Goal: Task Accomplishment & Management: Manage account settings

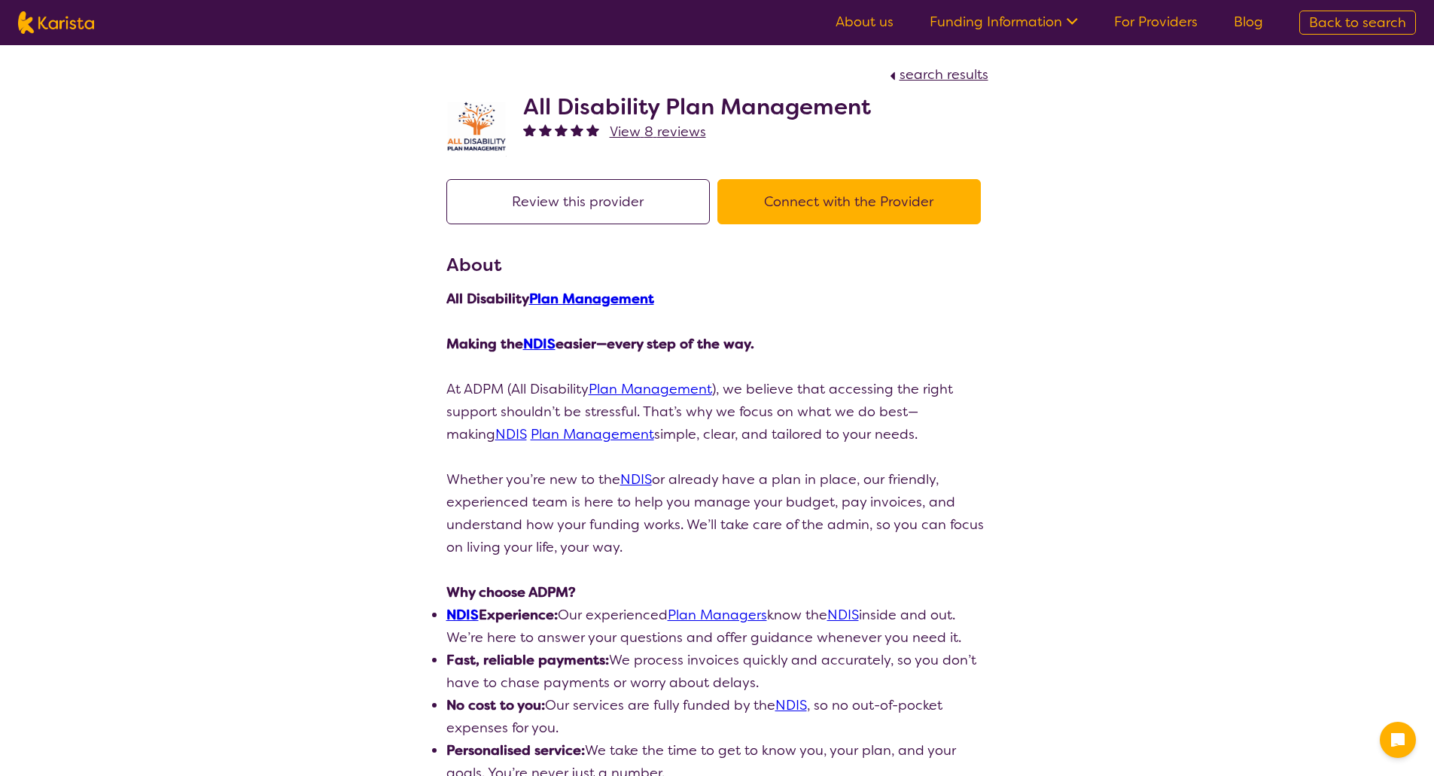
click at [664, 136] on span "View 8 reviews" at bounding box center [658, 132] width 96 height 18
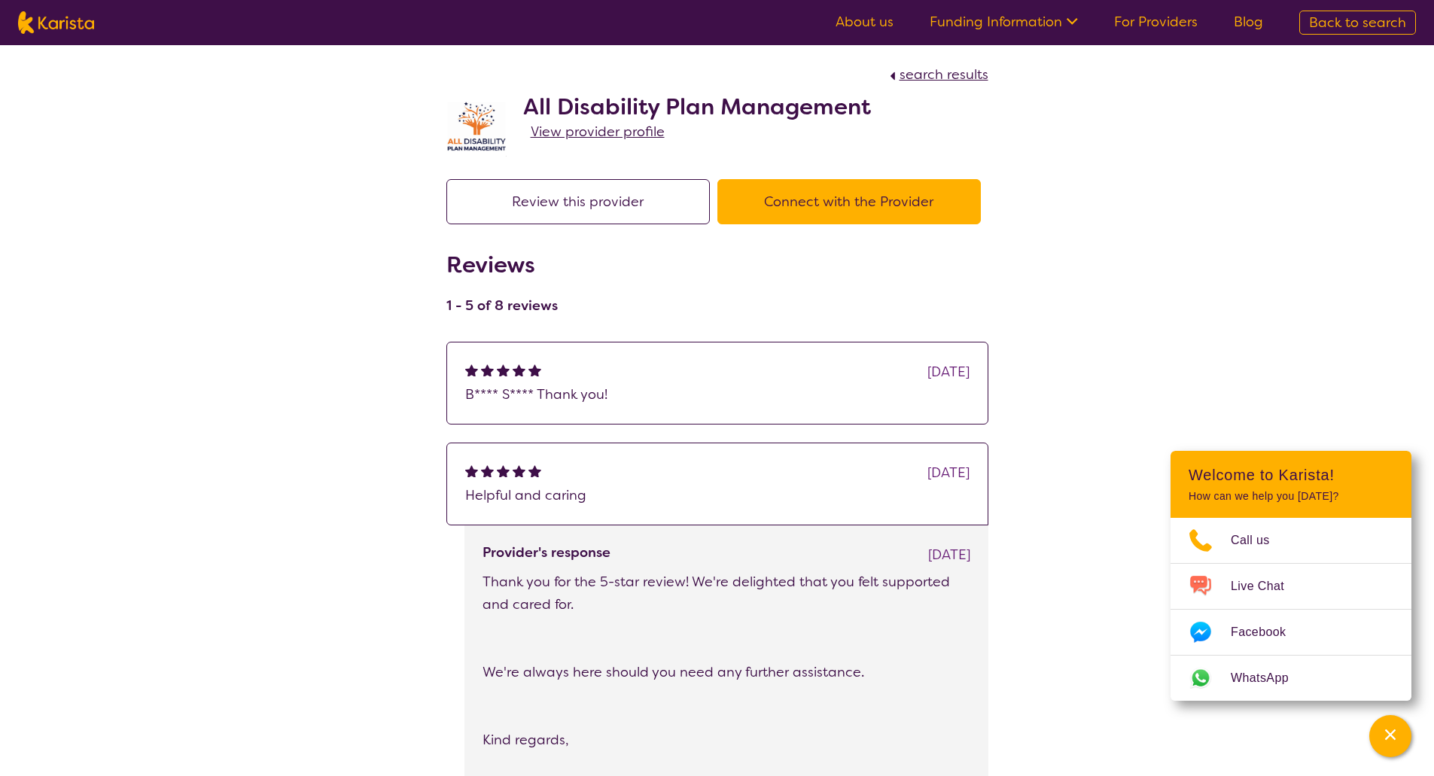
click at [517, 390] on p "B**** S**** Thank you!" at bounding box center [717, 394] width 504 height 23
click at [566, 132] on span "View provider profile" at bounding box center [598, 132] width 134 height 18
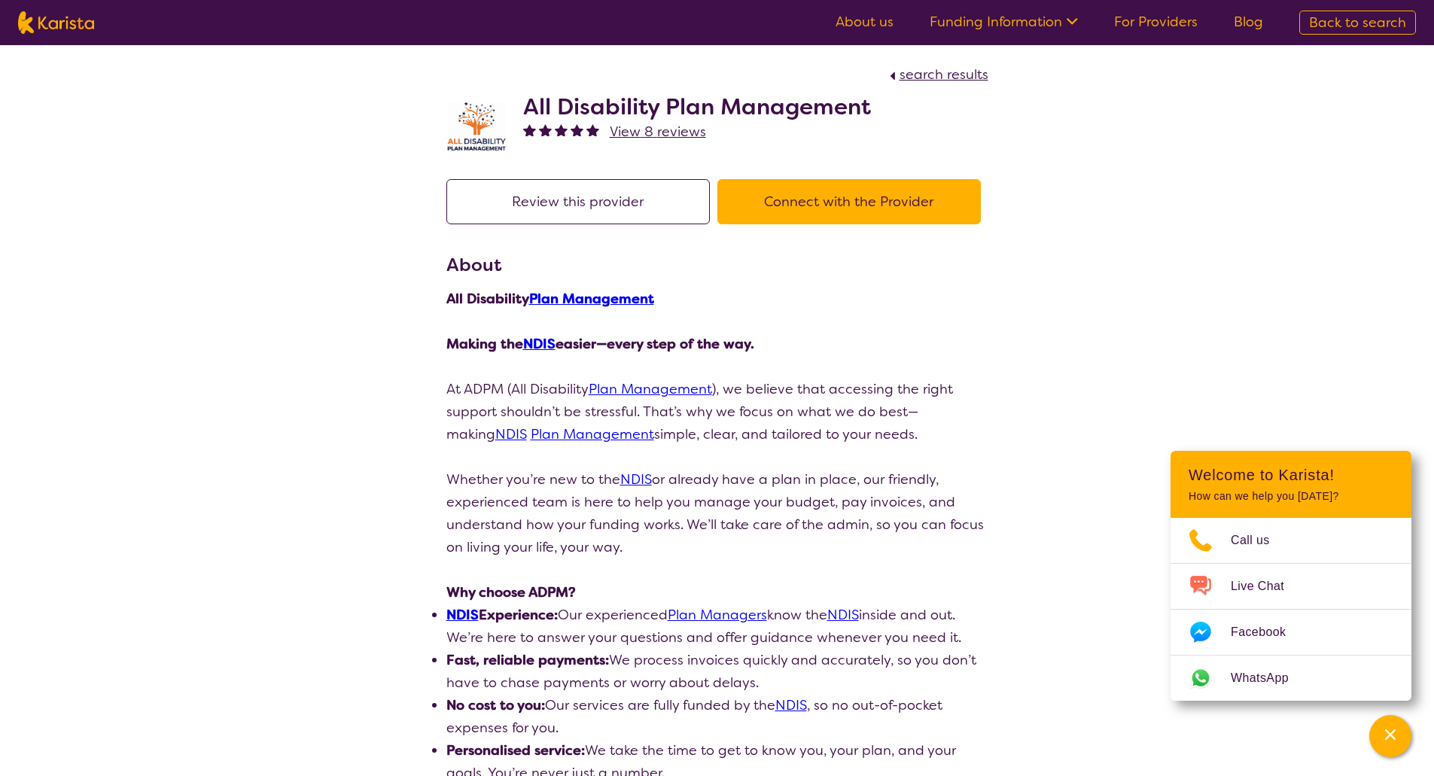
click at [660, 136] on span "View 8 reviews" at bounding box center [658, 132] width 96 height 18
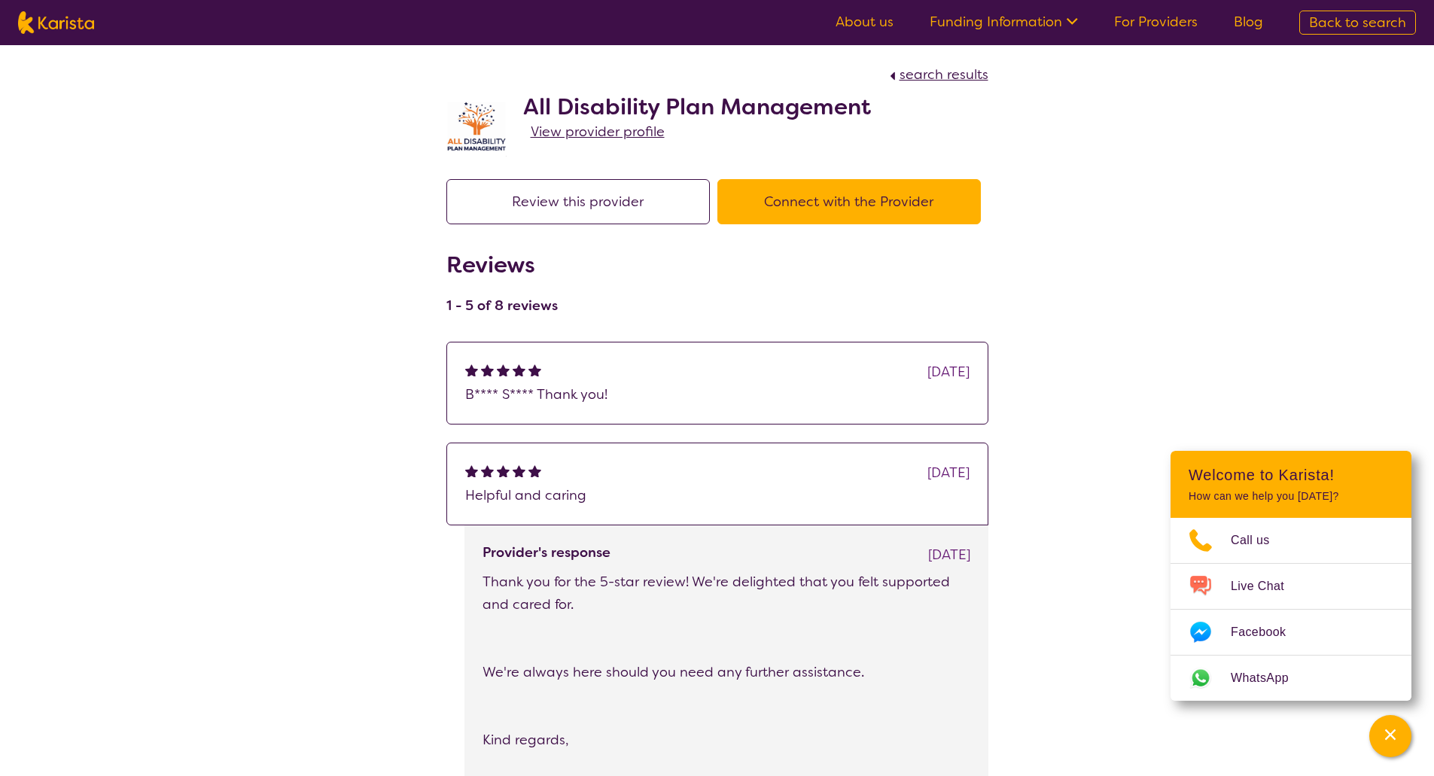
click at [727, 416] on div "Yesterday B**** S**** Thank you!" at bounding box center [717, 383] width 542 height 83
click at [1141, 22] on link "For Providers" at bounding box center [1156, 22] width 84 height 18
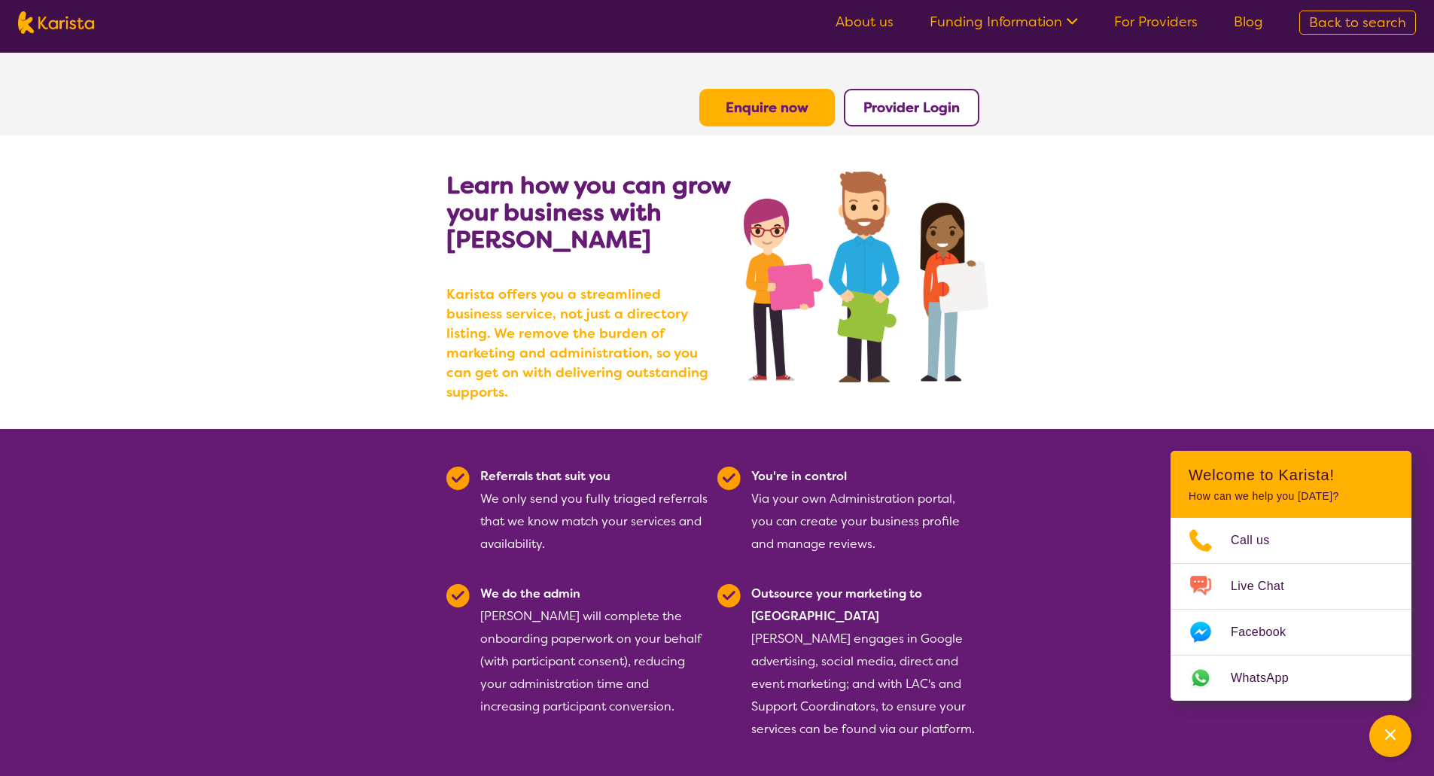
click at [917, 111] on b "Provider Login" at bounding box center [912, 108] width 96 height 18
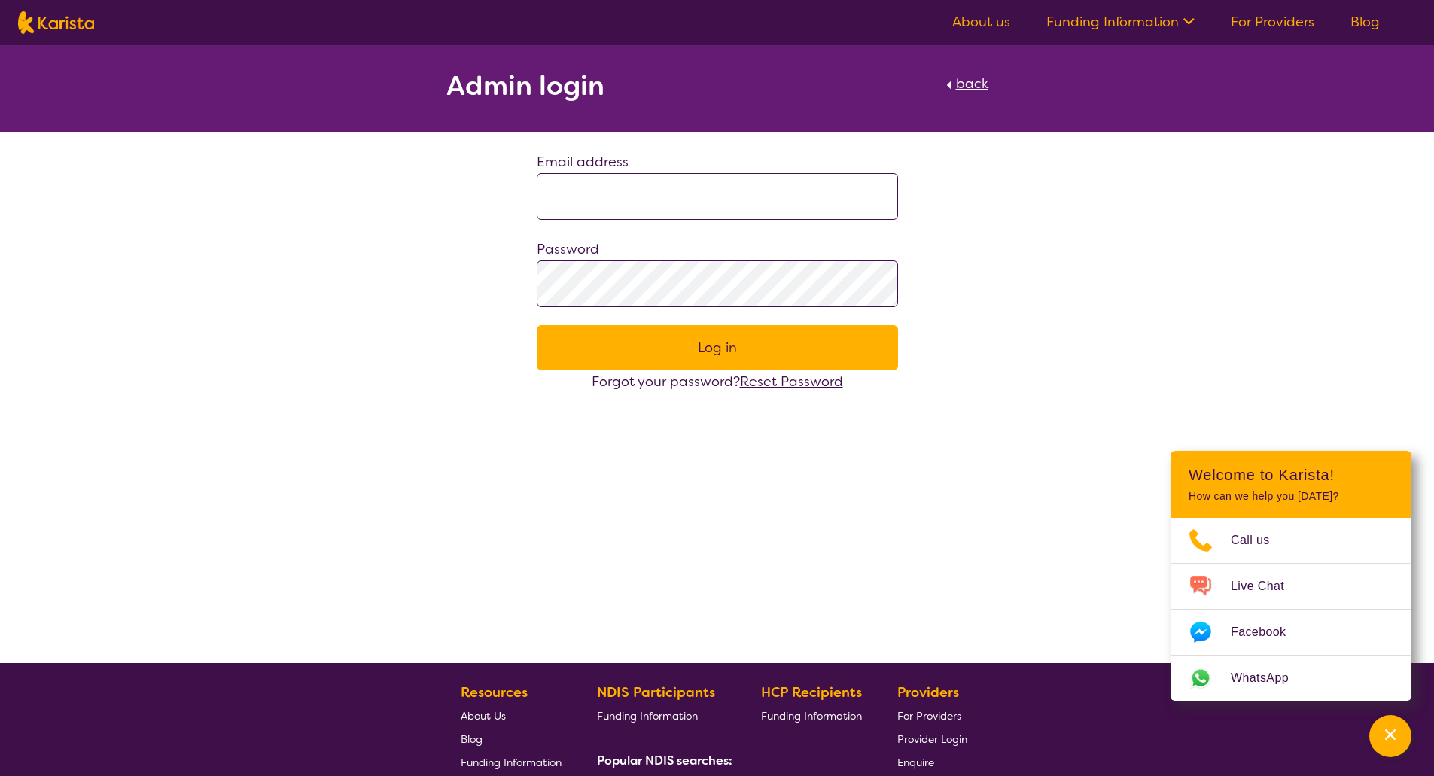
click at [648, 196] on input at bounding box center [717, 196] width 361 height 47
click at [429, 210] on div "Admin login back Email address Password Log in Forgot your password? Reset Pass…" at bounding box center [717, 219] width 1434 height 348
click at [695, 207] on input at bounding box center [717, 196] width 361 height 47
paste input "**********"
type input "**********"
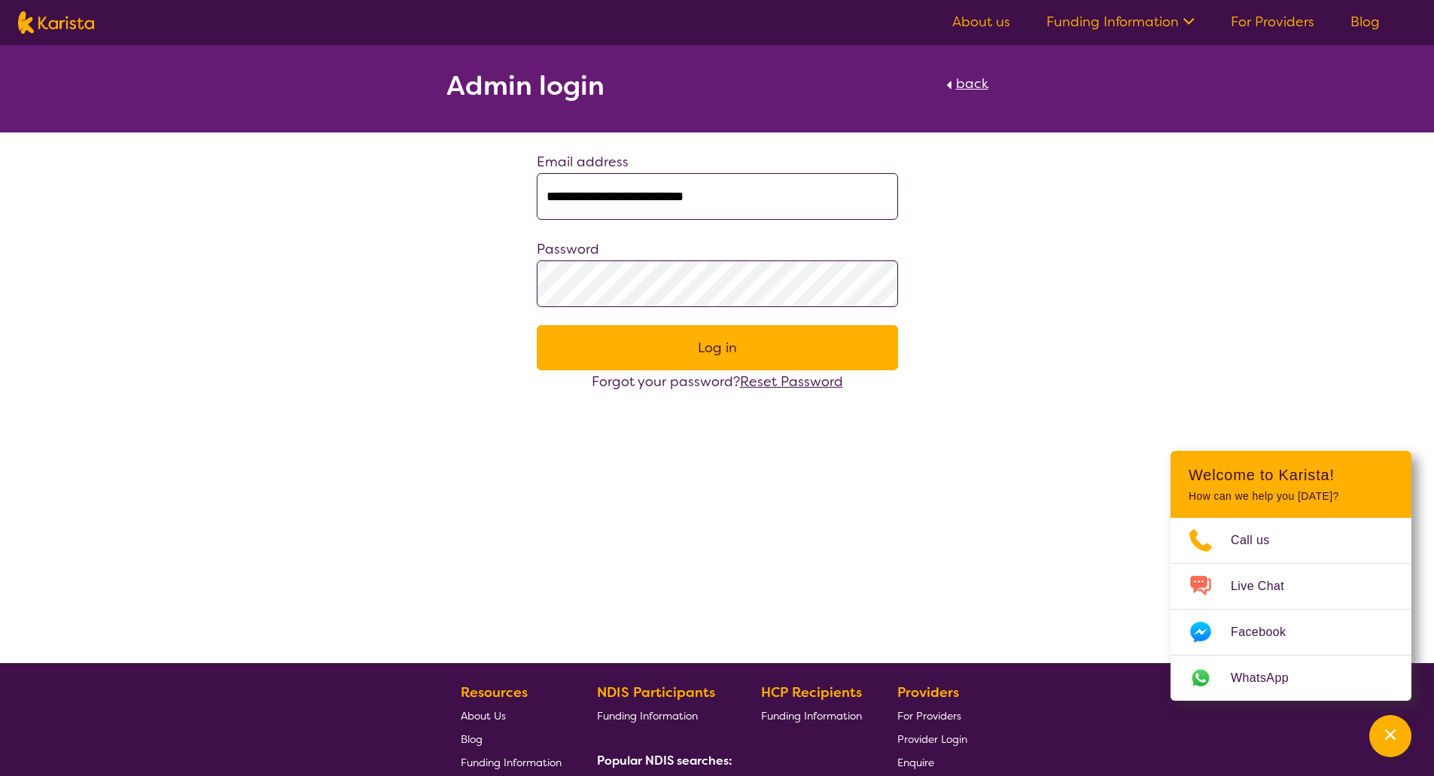
click at [700, 347] on button "Log in" at bounding box center [717, 347] width 361 height 45
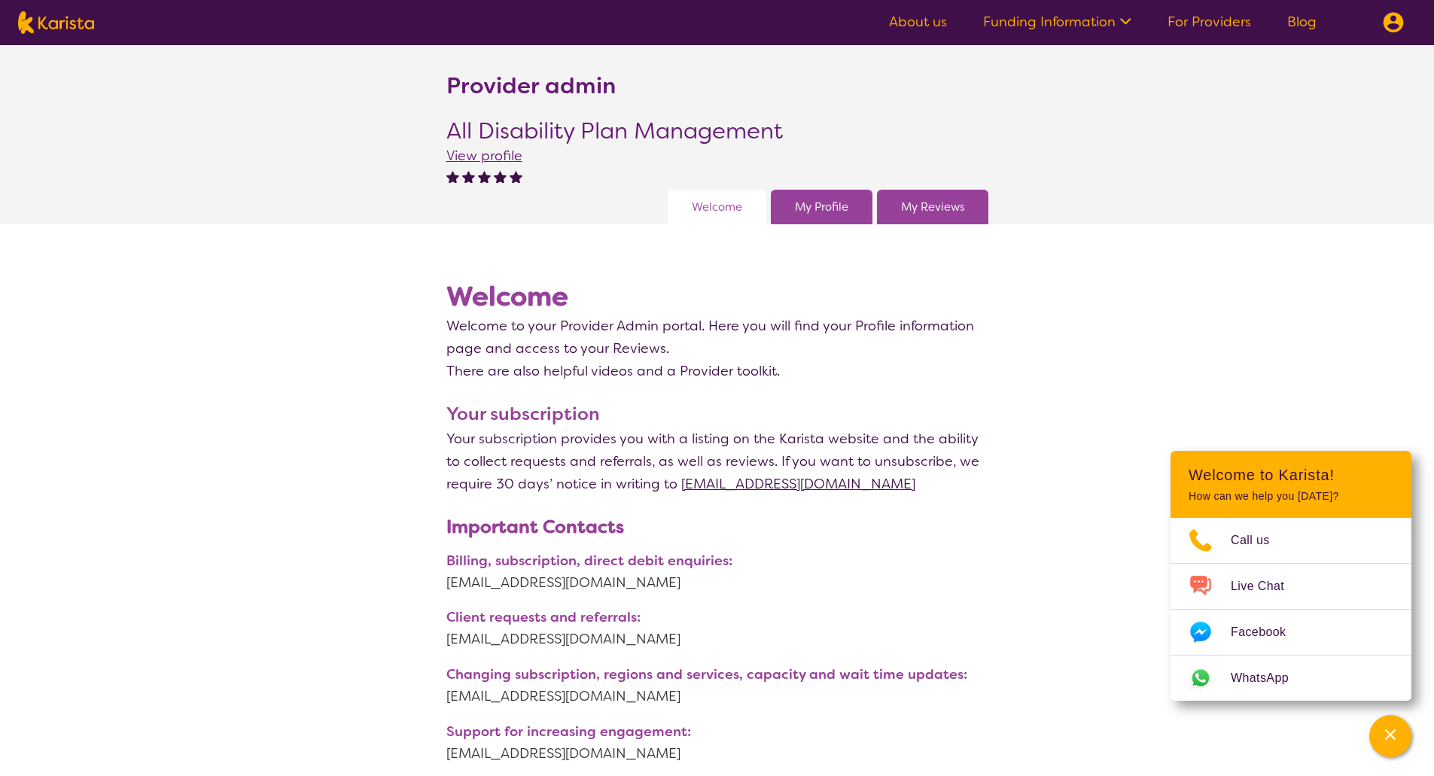
click at [930, 212] on link "My Reviews" at bounding box center [932, 207] width 63 height 23
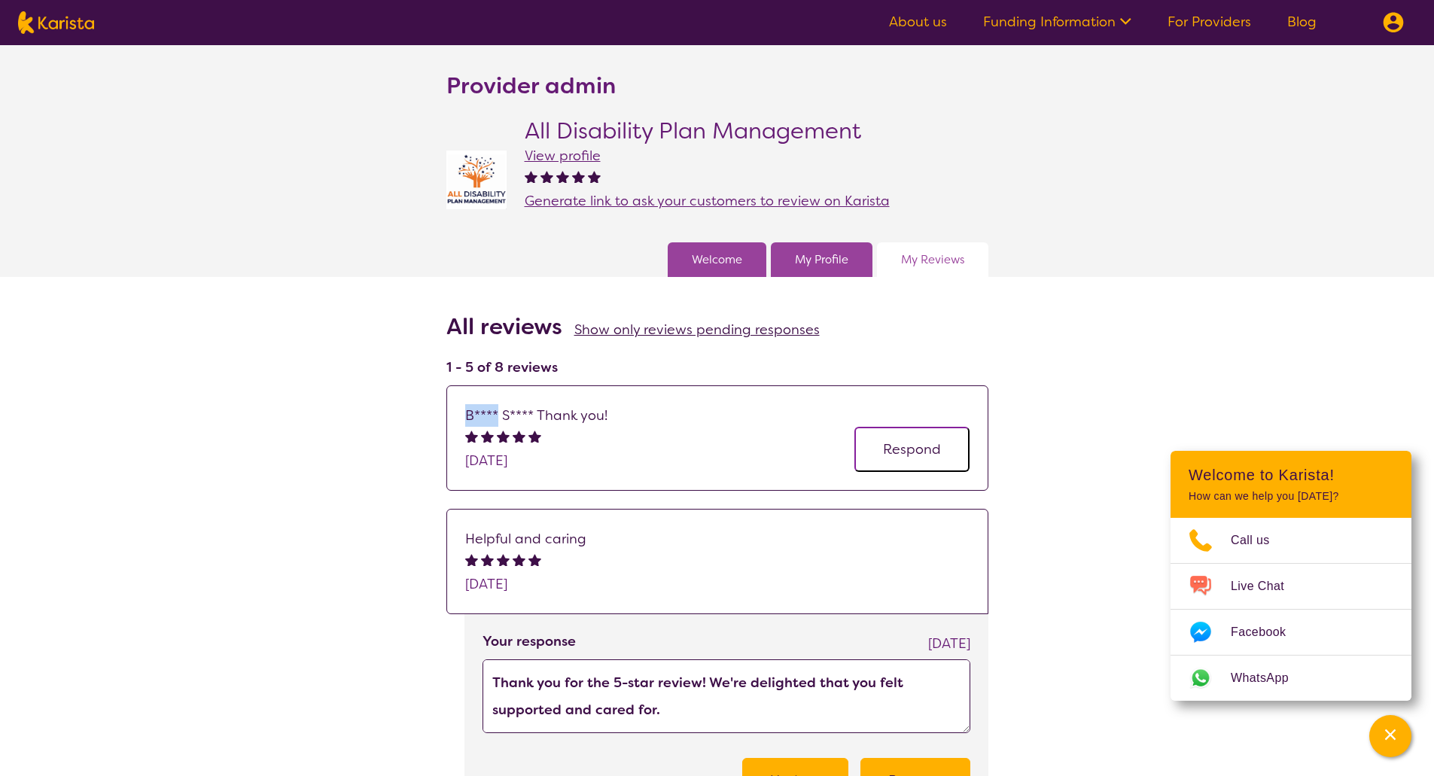
drag, startPoint x: 499, startPoint y: 413, endPoint x: 432, endPoint y: 415, distance: 67.0
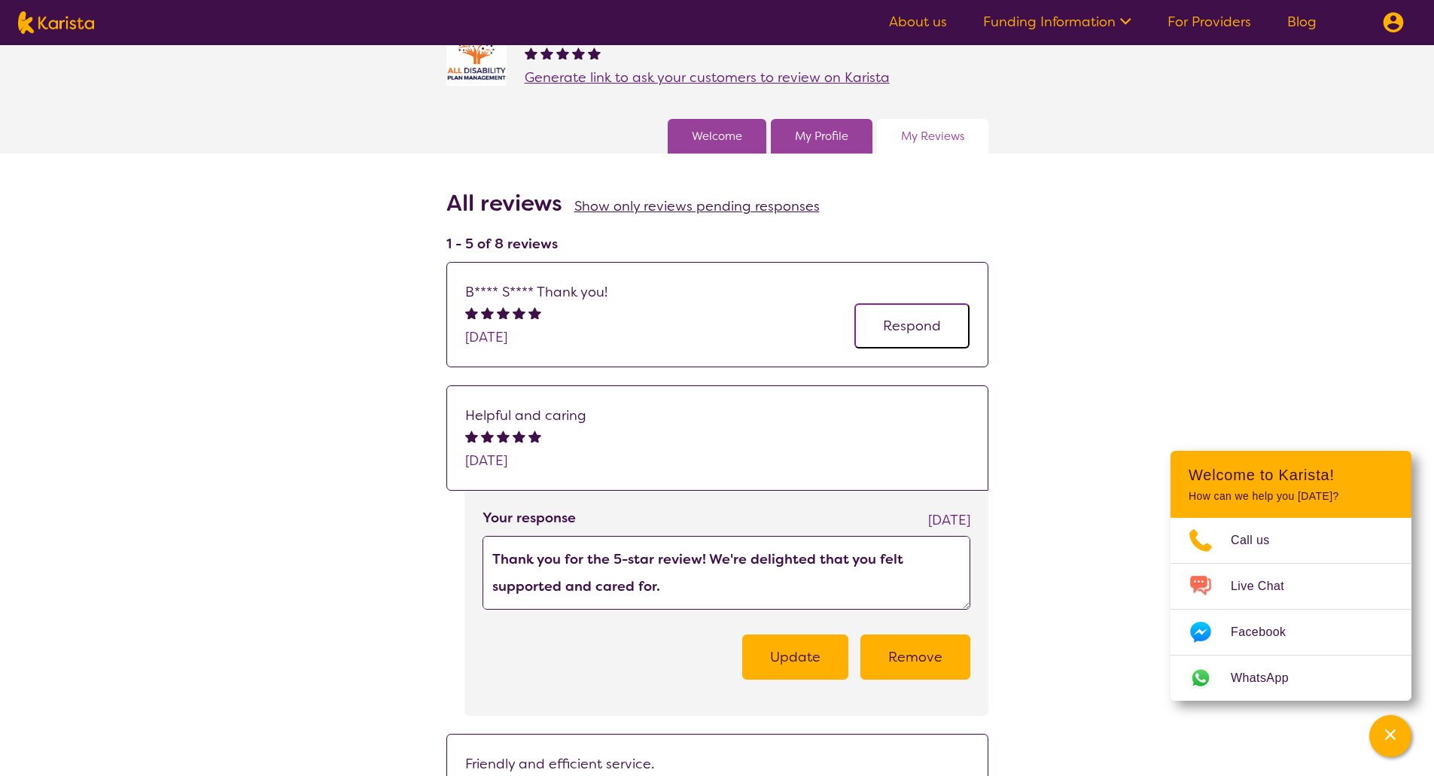
scroll to position [151, 0]
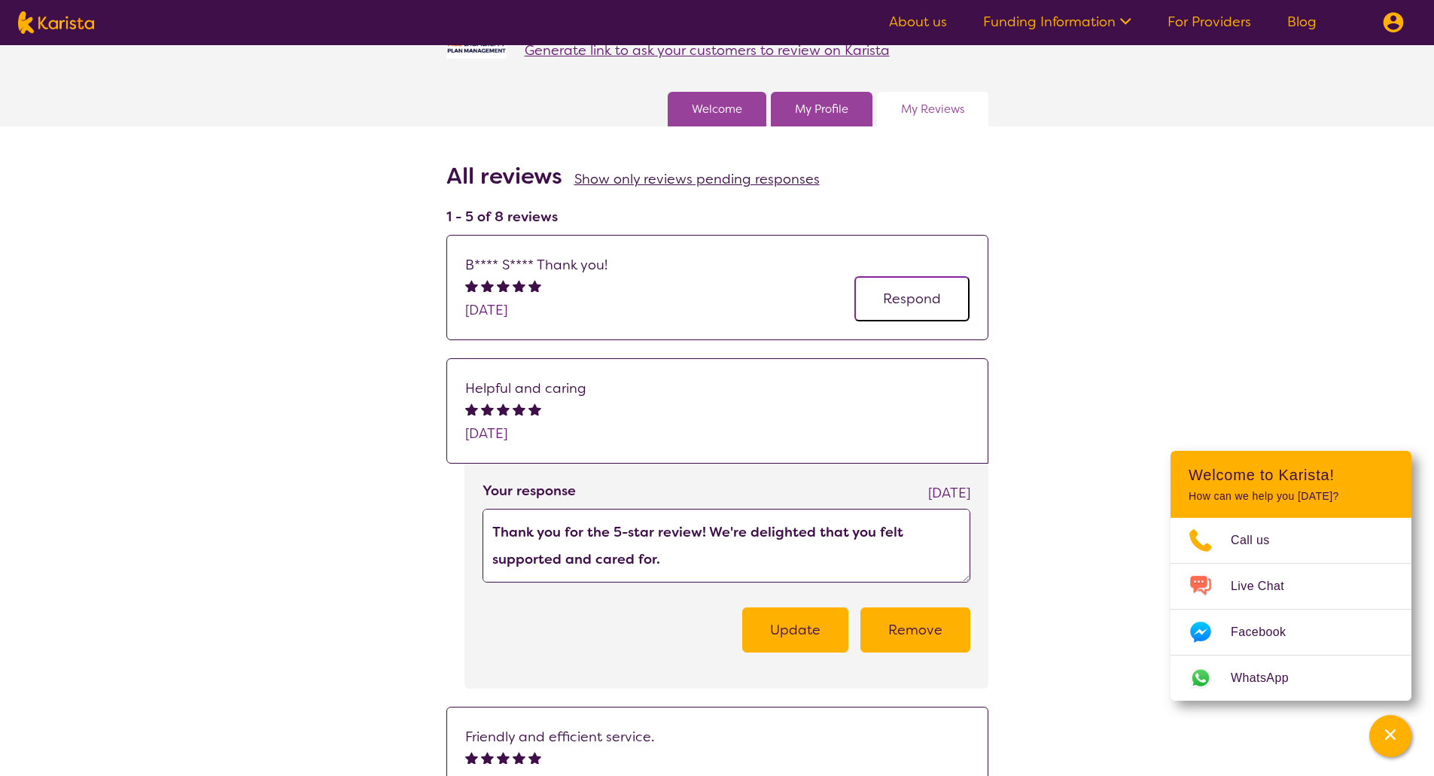
click at [1388, 29] on img at bounding box center [1393, 22] width 21 height 21
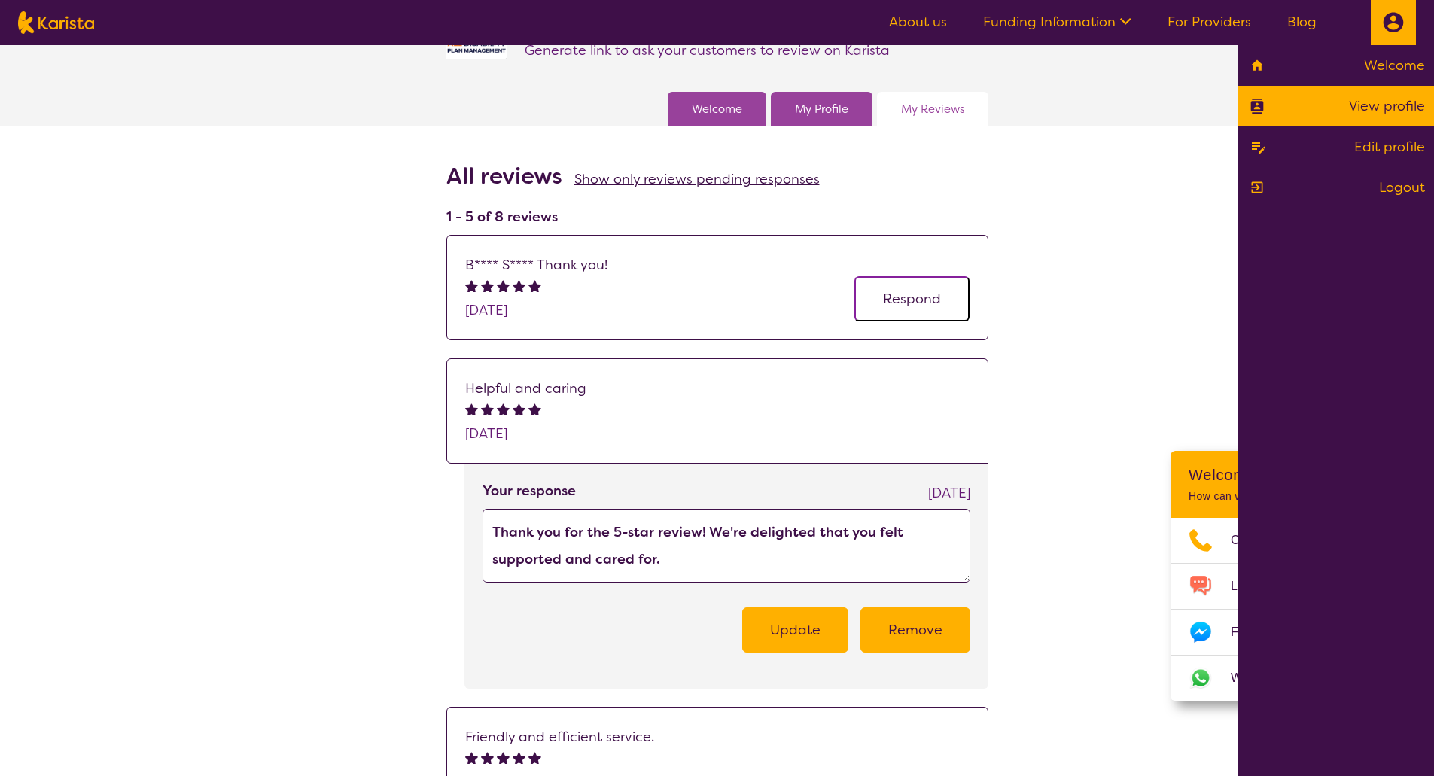
click at [1388, 104] on link "View profile" at bounding box center [1337, 106] width 178 height 23
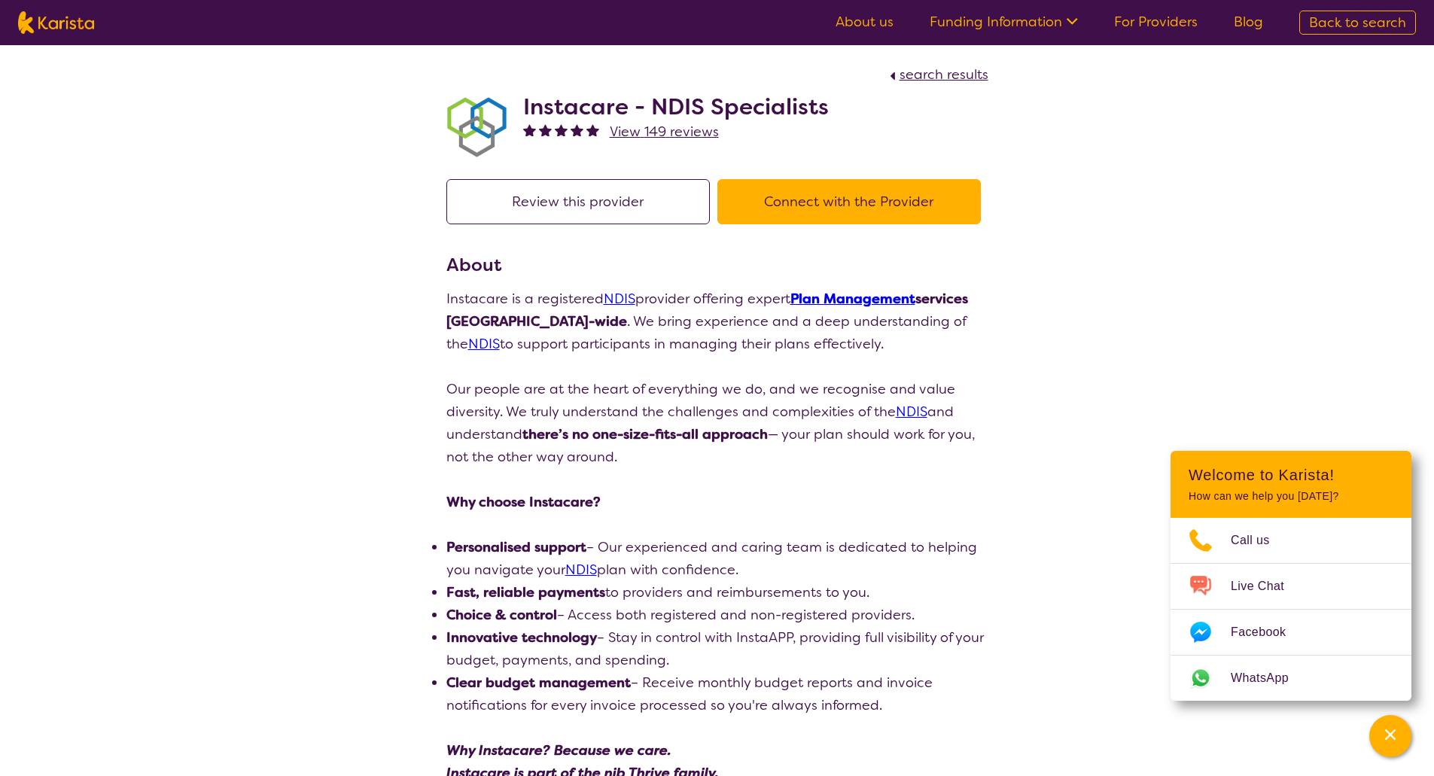
click at [662, 126] on span "View 149 reviews" at bounding box center [664, 132] width 109 height 18
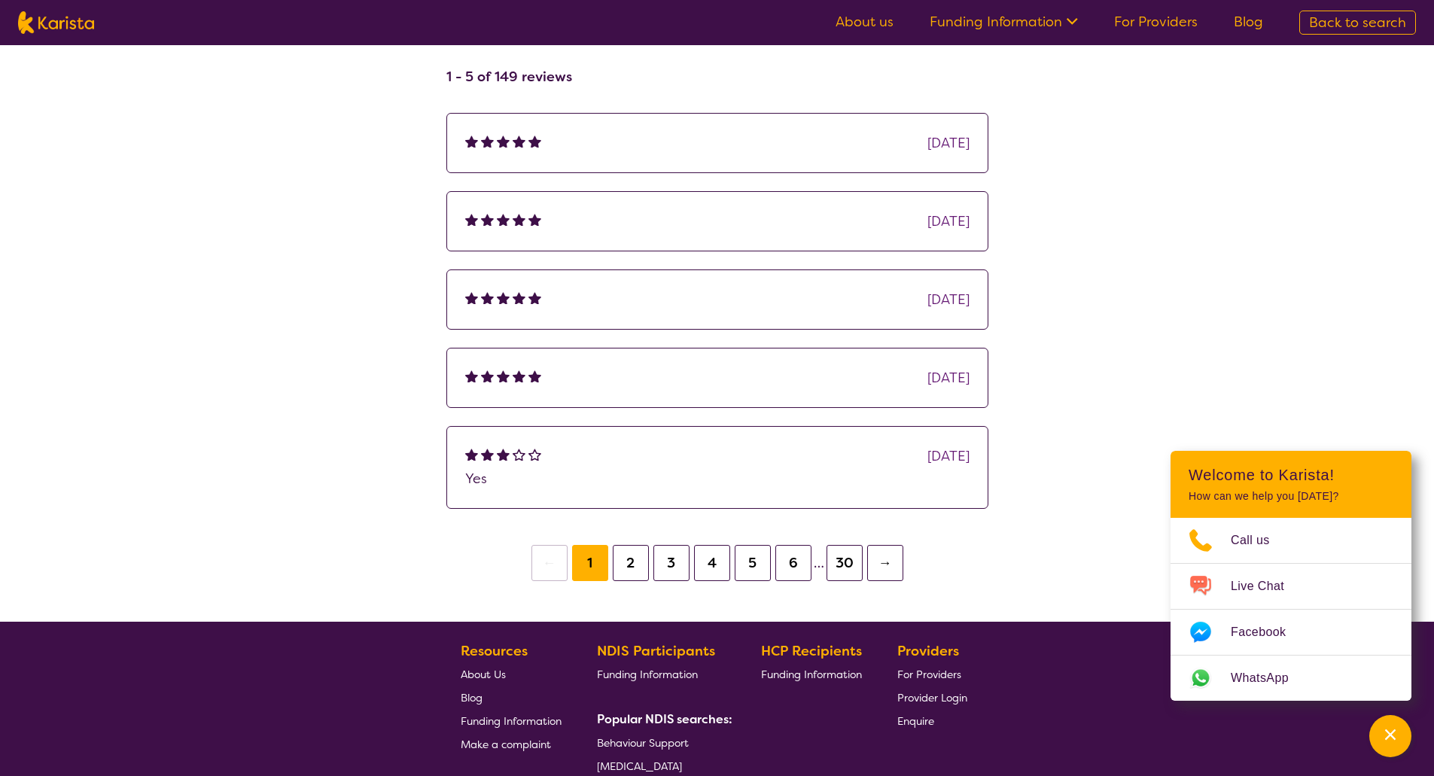
scroll to position [437, 0]
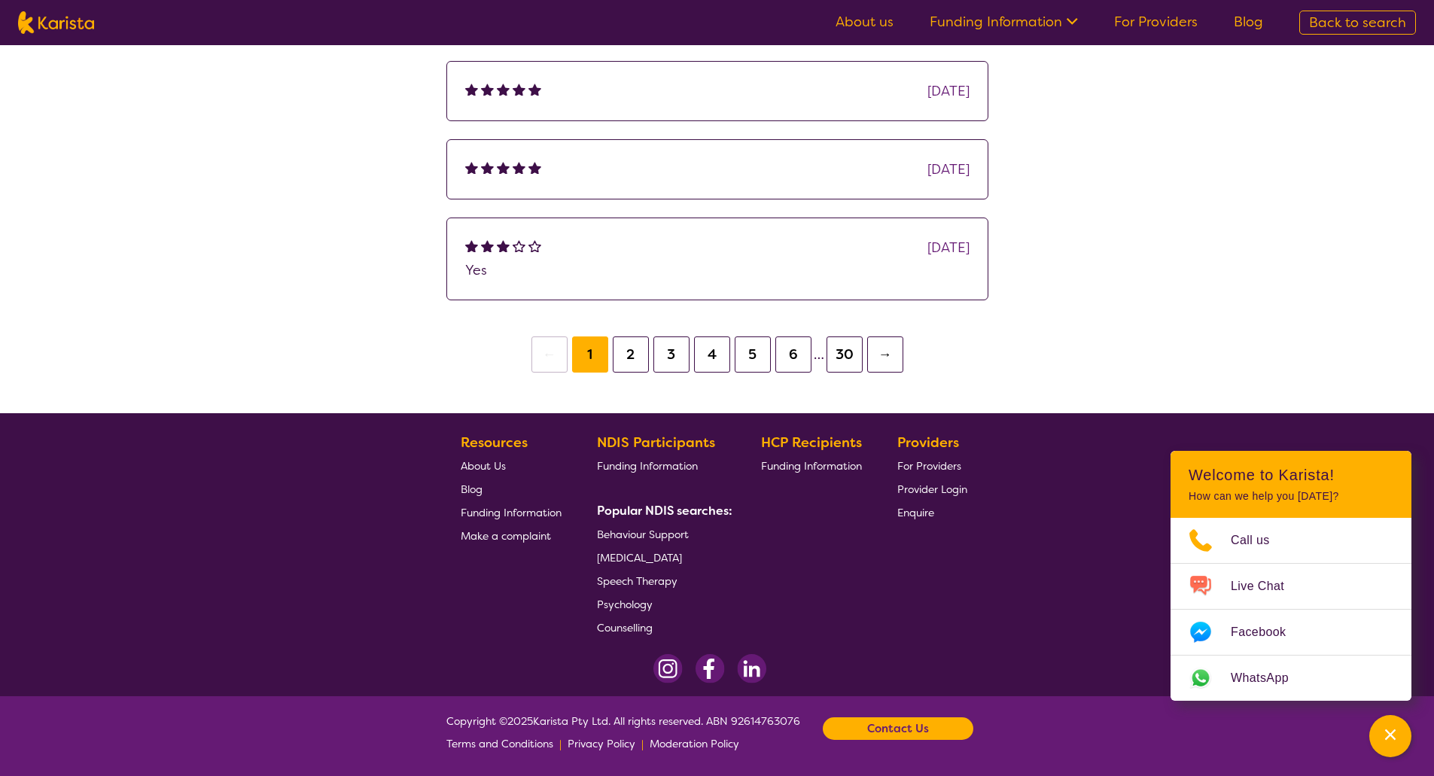
click at [837, 364] on button "30" at bounding box center [845, 355] width 36 height 36
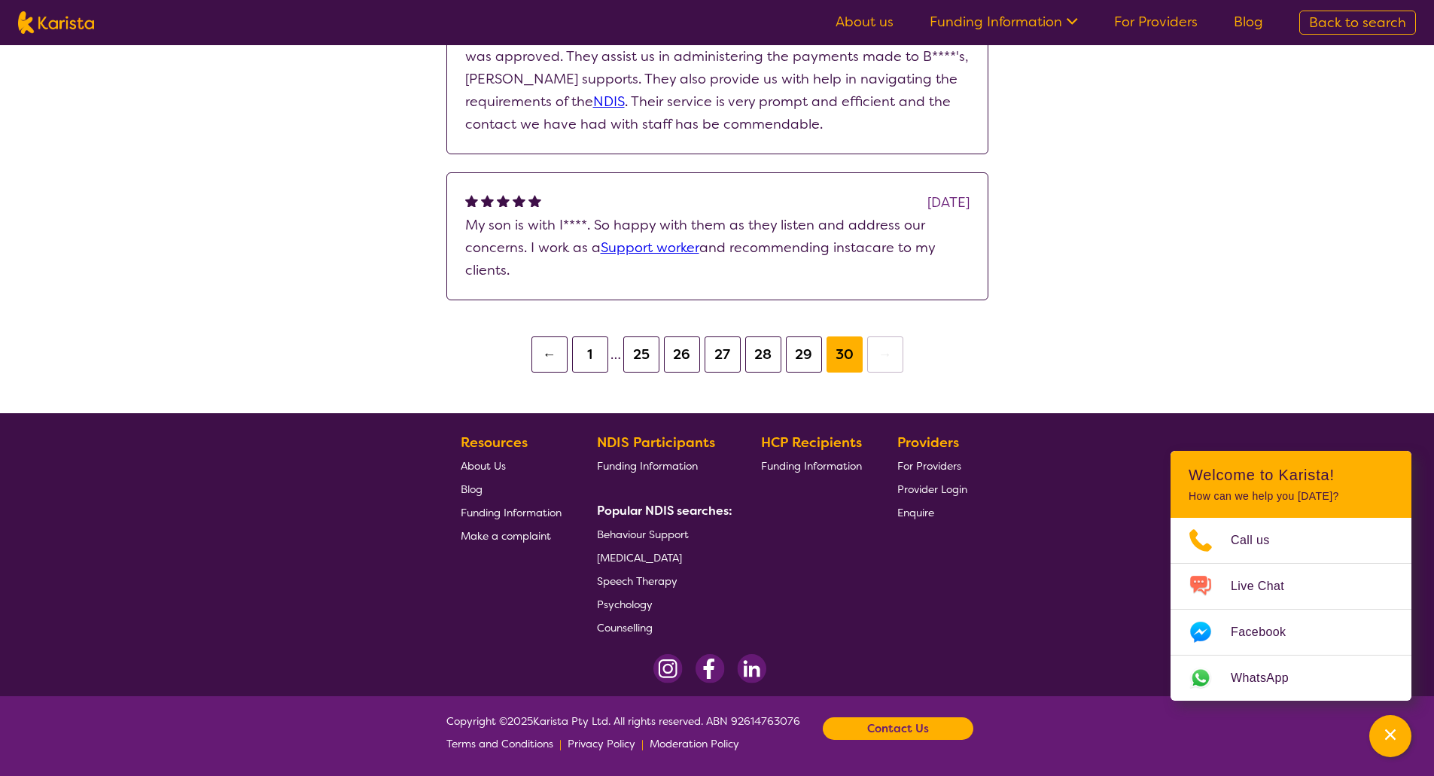
click at [582, 363] on button "1" at bounding box center [590, 355] width 36 height 36
